Goal: Find specific page/section: Find specific page/section

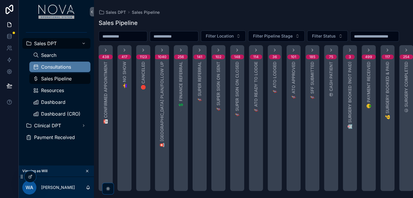
click at [61, 63] on div "Consultations" at bounding box center [60, 66] width 54 height 9
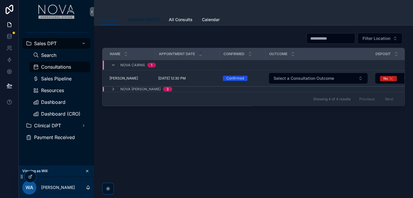
click at [145, 19] on span "Consults [DATE]" at bounding box center [144, 20] width 32 height 6
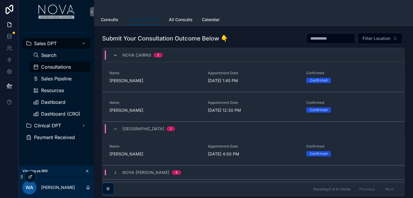
click at [117, 53] on icon "scrollable content" at bounding box center [115, 55] width 5 height 5
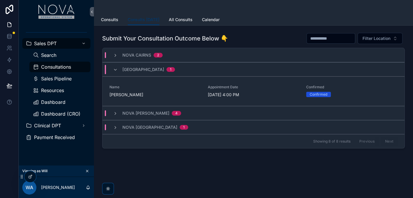
click at [119, 113] on div "Nova [PERSON_NAME] 4" at bounding box center [147, 113] width 68 height 6
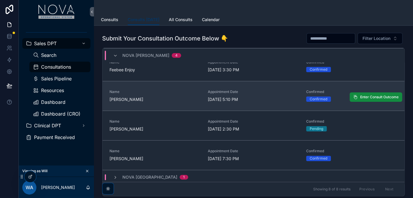
scroll to position [70, 0]
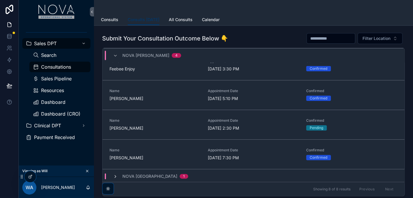
click at [117, 174] on span "scrollable content" at bounding box center [115, 176] width 5 height 5
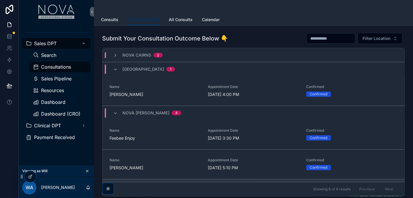
scroll to position [0, 0]
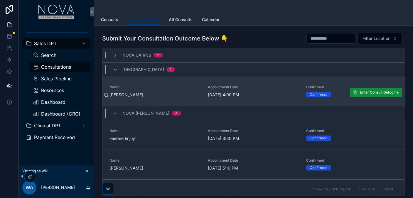
click at [105, 93] on icon "scrollable content" at bounding box center [105, 94] width 3 height 3
click at [106, 95] on icon "scrollable content" at bounding box center [106, 95] width 5 height 5
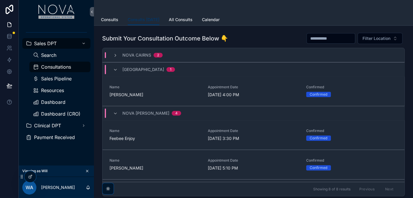
click at [118, 68] on div "[GEOGRAPHIC_DATA] 1" at bounding box center [144, 69] width 62 height 9
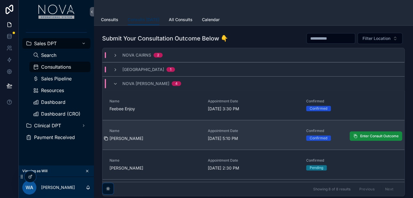
click at [105, 138] on icon "scrollable content" at bounding box center [106, 138] width 5 height 5
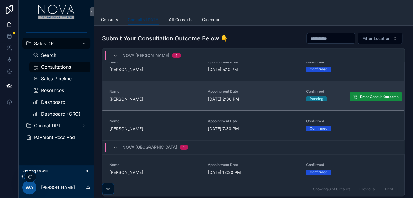
scroll to position [70, 0]
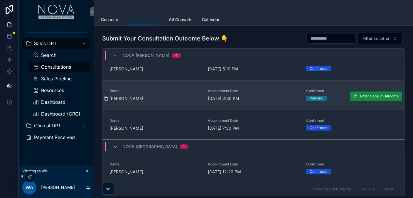
click at [105, 98] on icon "scrollable content" at bounding box center [106, 98] width 5 height 5
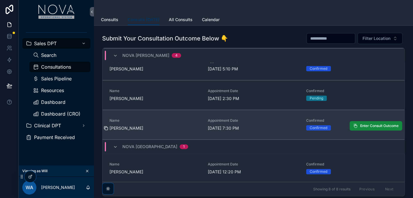
click at [108, 127] on icon "scrollable content" at bounding box center [106, 128] width 5 height 5
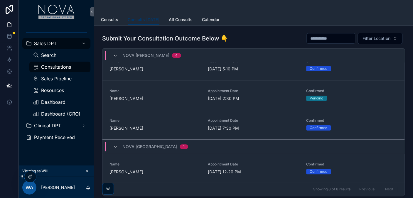
click at [116, 56] on icon "scrollable content" at bounding box center [115, 55] width 5 height 5
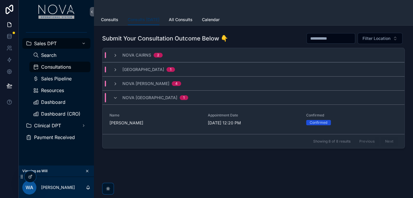
scroll to position [0, 0]
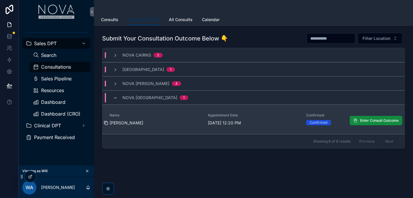
click at [106, 124] on icon "scrollable content" at bounding box center [106, 123] width 5 height 5
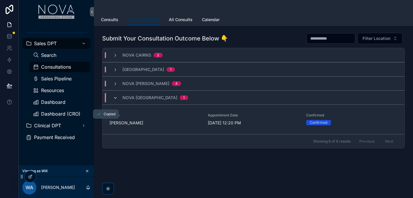
click at [117, 96] on icon "scrollable content" at bounding box center [115, 98] width 5 height 5
